Goal: Task Accomplishment & Management: Manage account settings

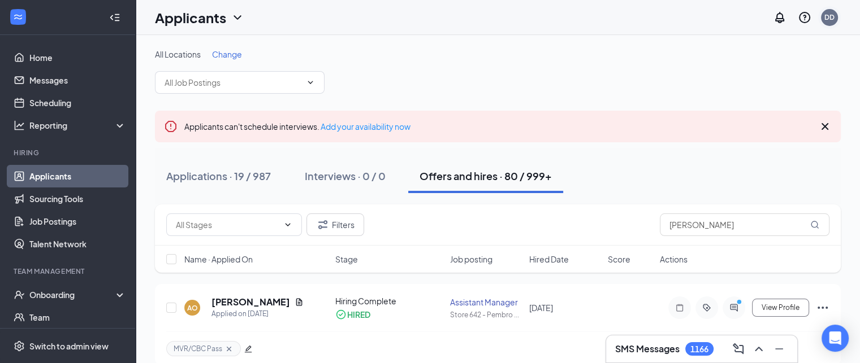
click at [827, 24] on div "DD" at bounding box center [829, 17] width 17 height 17
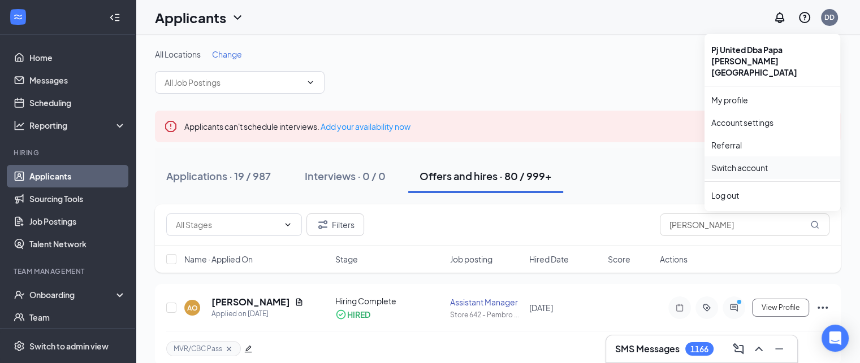
click at [759, 163] on link "Switch account" at bounding box center [739, 168] width 57 height 10
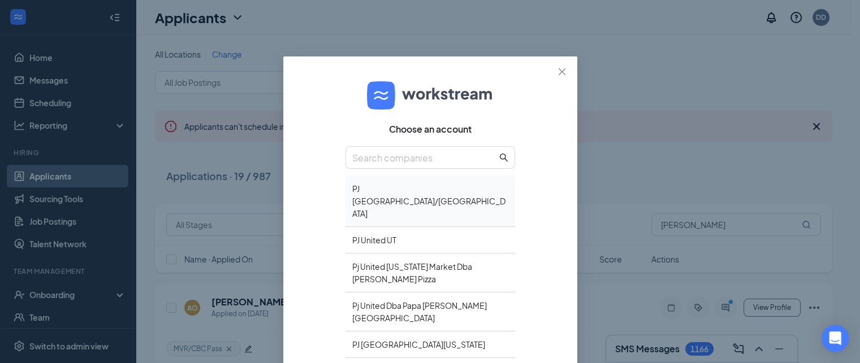
click at [401, 189] on div "PJ [GEOGRAPHIC_DATA]/[GEOGRAPHIC_DATA]" at bounding box center [430, 201] width 170 height 51
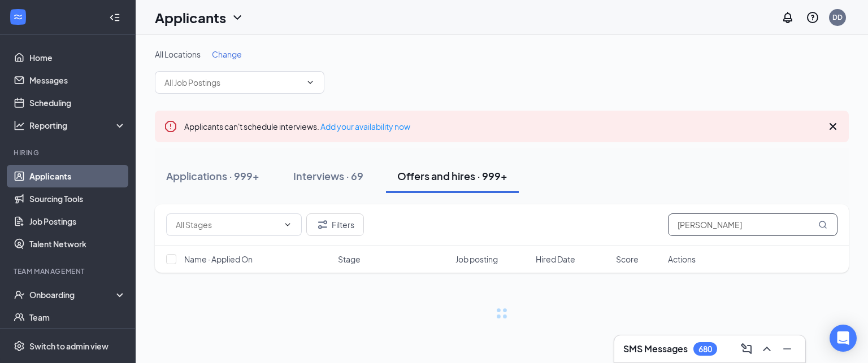
drag, startPoint x: 726, startPoint y: 226, endPoint x: 643, endPoint y: 224, distance: 83.7
click at [643, 224] on div "Filters oney" at bounding box center [501, 225] width 671 height 23
type input "[PERSON_NAME]"
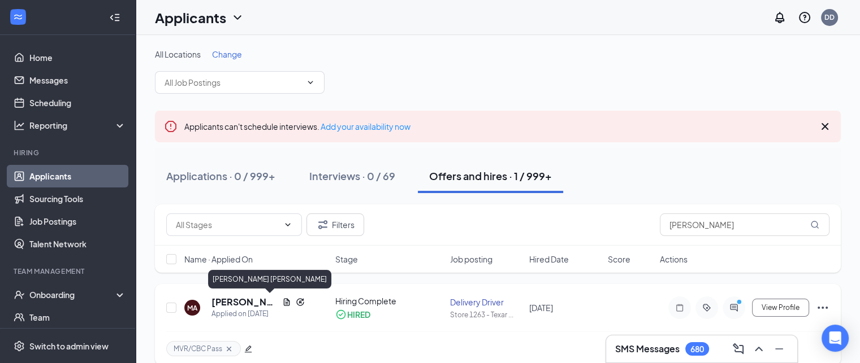
click at [237, 302] on h5 "Mercardo Anderson" at bounding box center [244, 302] width 66 height 12
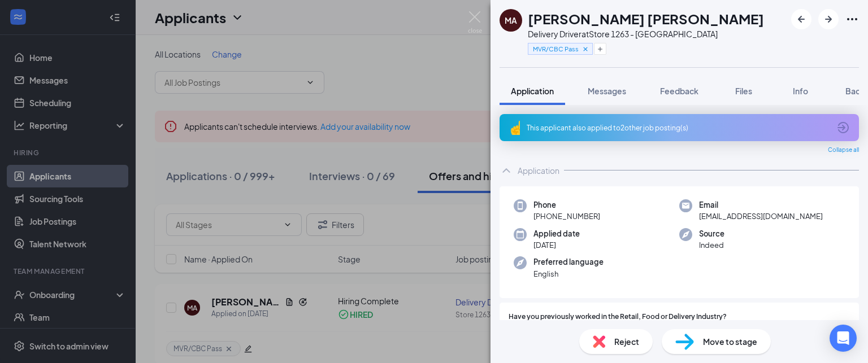
click at [629, 36] on div "Delivery Driver at Store 1263 - Texarkana" at bounding box center [646, 33] width 236 height 11
click at [631, 19] on h1 "Mercardo Anderson" at bounding box center [646, 18] width 236 height 19
click at [642, 28] on div "Delivery Driver at Store 1263 - Texarkana" at bounding box center [646, 33] width 236 height 11
click at [640, 36] on div "Delivery Driver at Store 1263 - Texarkana" at bounding box center [646, 33] width 236 height 11
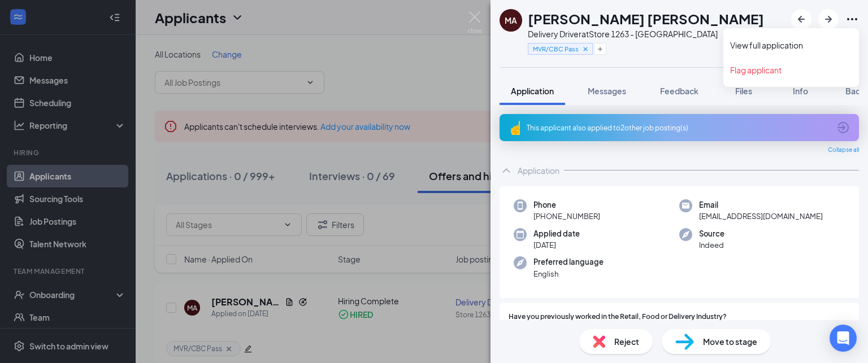
click at [853, 20] on icon "Ellipses" at bounding box center [852, 19] width 10 height 2
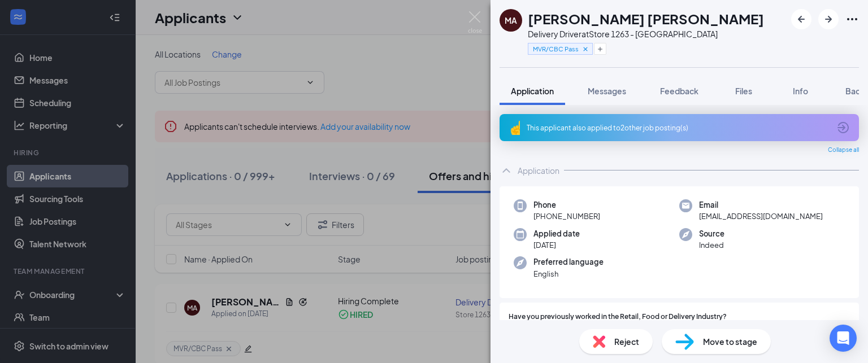
drag, startPoint x: 411, startPoint y: 36, endPoint x: 308, endPoint y: 207, distance: 200.1
click at [411, 36] on div "MA Mercardo Anderson Delivery Driver at Store 1263 - Texarkana MVR/CBC Pass App…" at bounding box center [434, 181] width 868 height 363
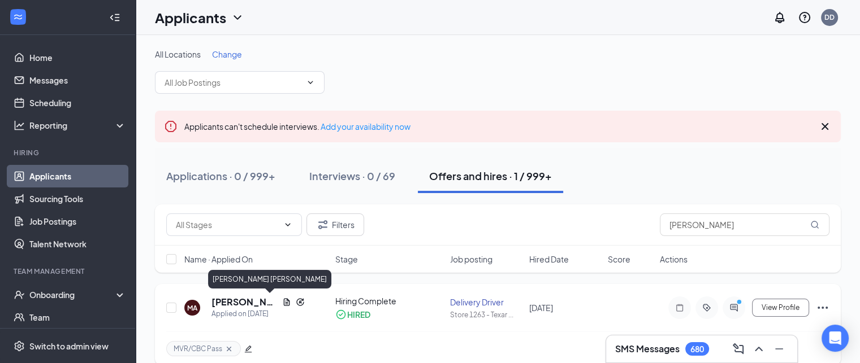
click at [231, 302] on h5 "Mercardo Anderson" at bounding box center [244, 302] width 66 height 12
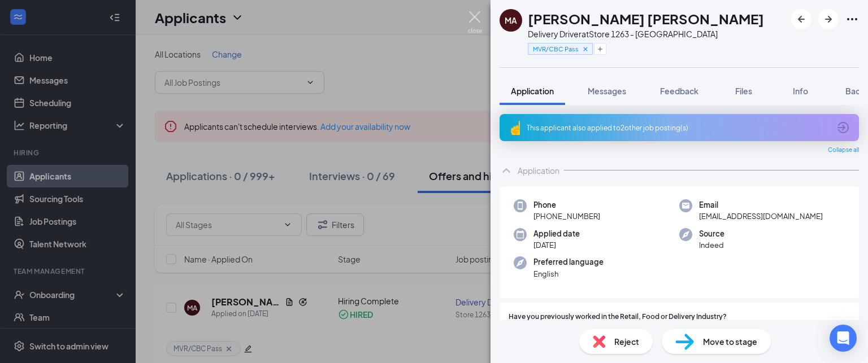
click at [479, 17] on img at bounding box center [475, 22] width 14 height 22
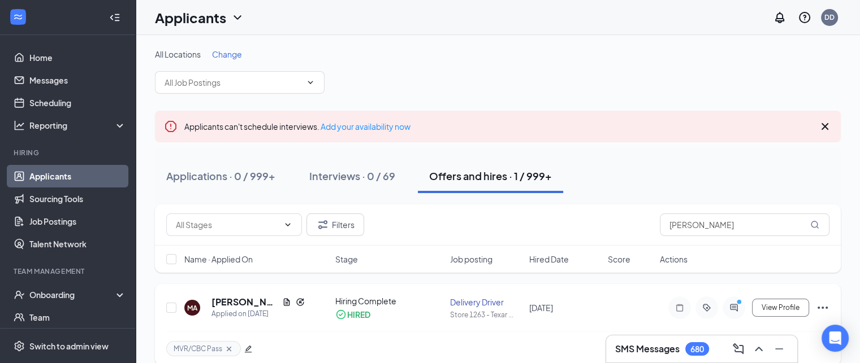
click at [822, 306] on icon "Ellipses" at bounding box center [823, 308] width 14 height 14
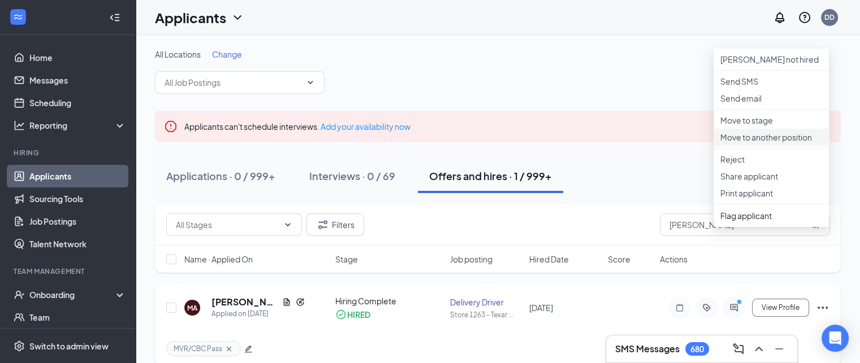
click at [784, 143] on p "Move to another position" at bounding box center [771, 137] width 102 height 11
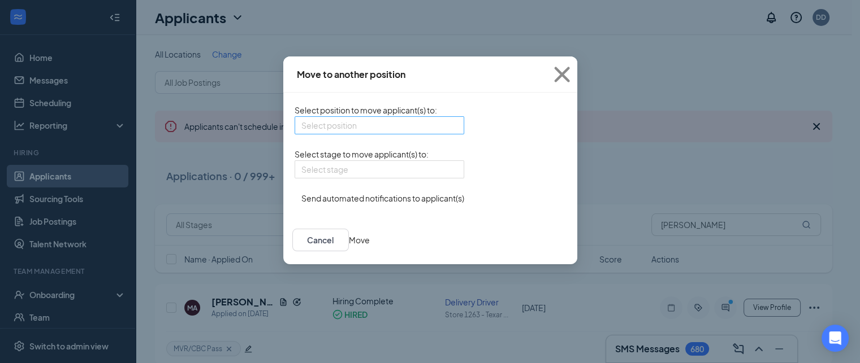
click at [384, 131] on div "Select position" at bounding box center [379, 125] width 170 height 18
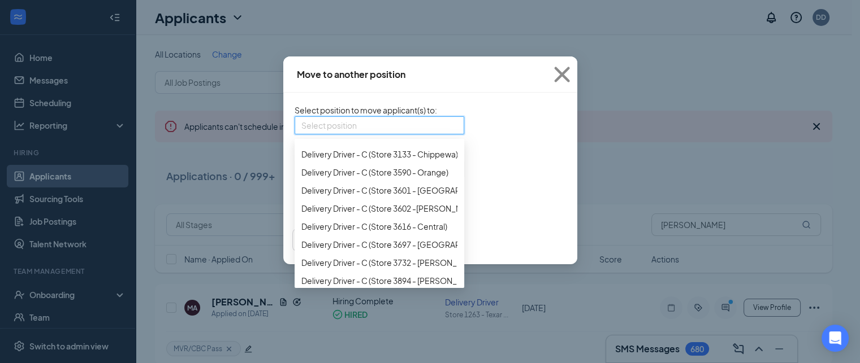
scroll to position [3957, 0]
click at [569, 76] on icon "Cross" at bounding box center [561, 74] width 15 height 15
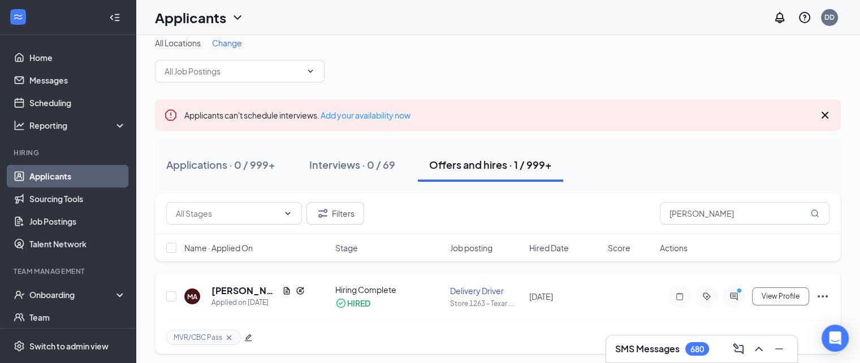
scroll to position [15, 0]
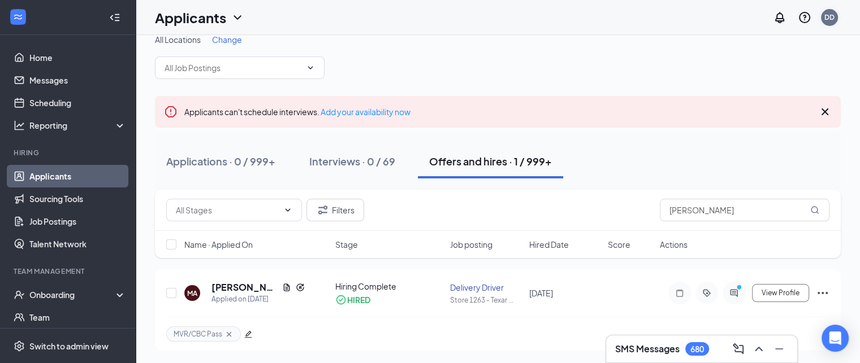
click at [827, 22] on div "DD" at bounding box center [829, 17] width 17 height 17
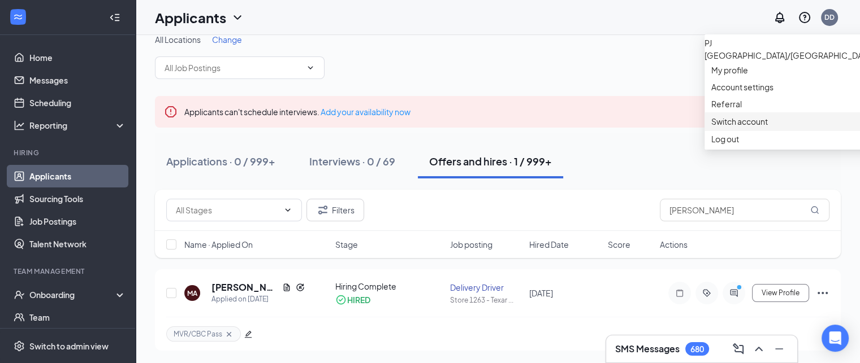
click at [748, 127] on link "Switch account" at bounding box center [739, 121] width 57 height 10
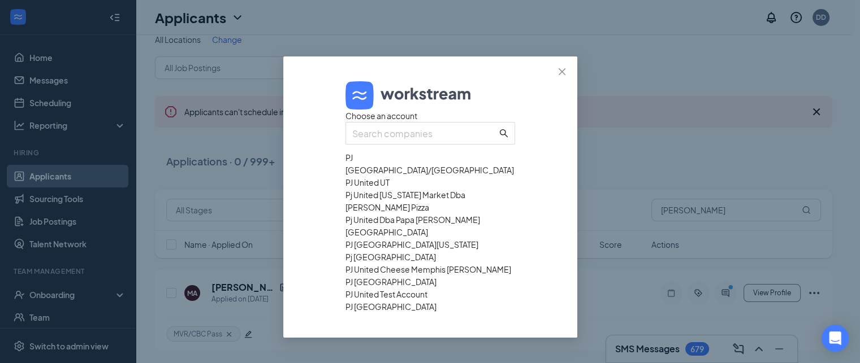
scroll to position [140, 0]
click at [413, 276] on div "PJ [GEOGRAPHIC_DATA]" at bounding box center [430, 282] width 170 height 12
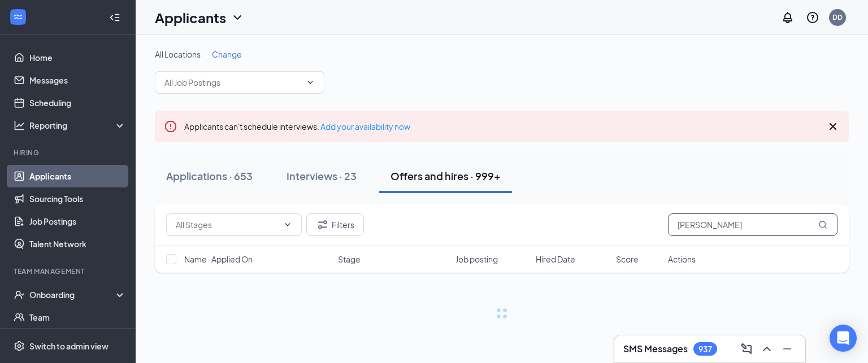
drag, startPoint x: 735, startPoint y: 222, endPoint x: 529, endPoint y: 223, distance: 205.7
click at [529, 223] on div "Filters mercardo" at bounding box center [501, 225] width 671 height 23
type input "tarpeh"
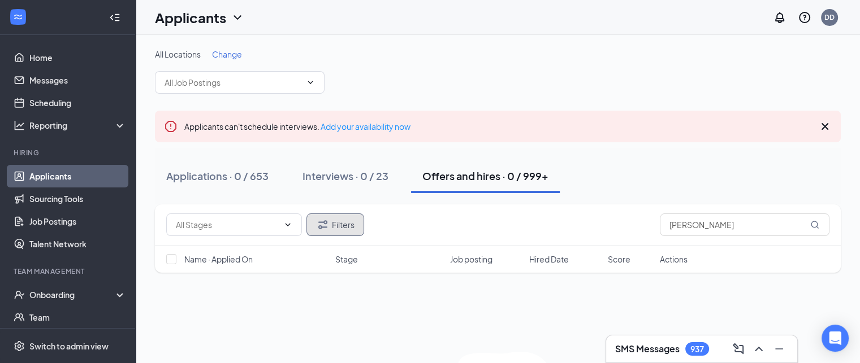
click at [345, 231] on button "Filters" at bounding box center [335, 225] width 58 height 23
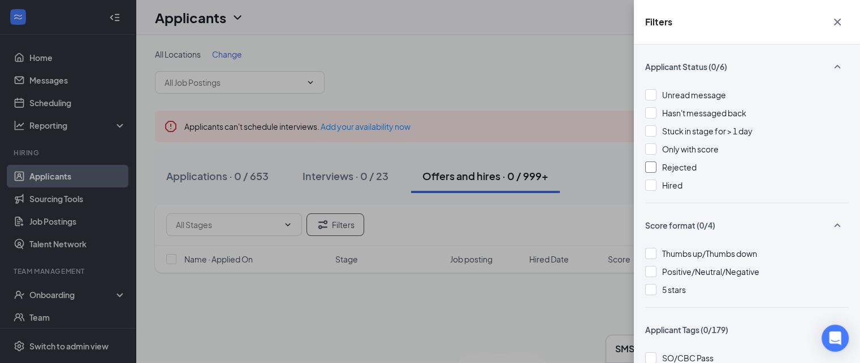
click at [657, 165] on div "Rejected" at bounding box center [746, 167] width 203 height 12
